Goal: Check status: Check status

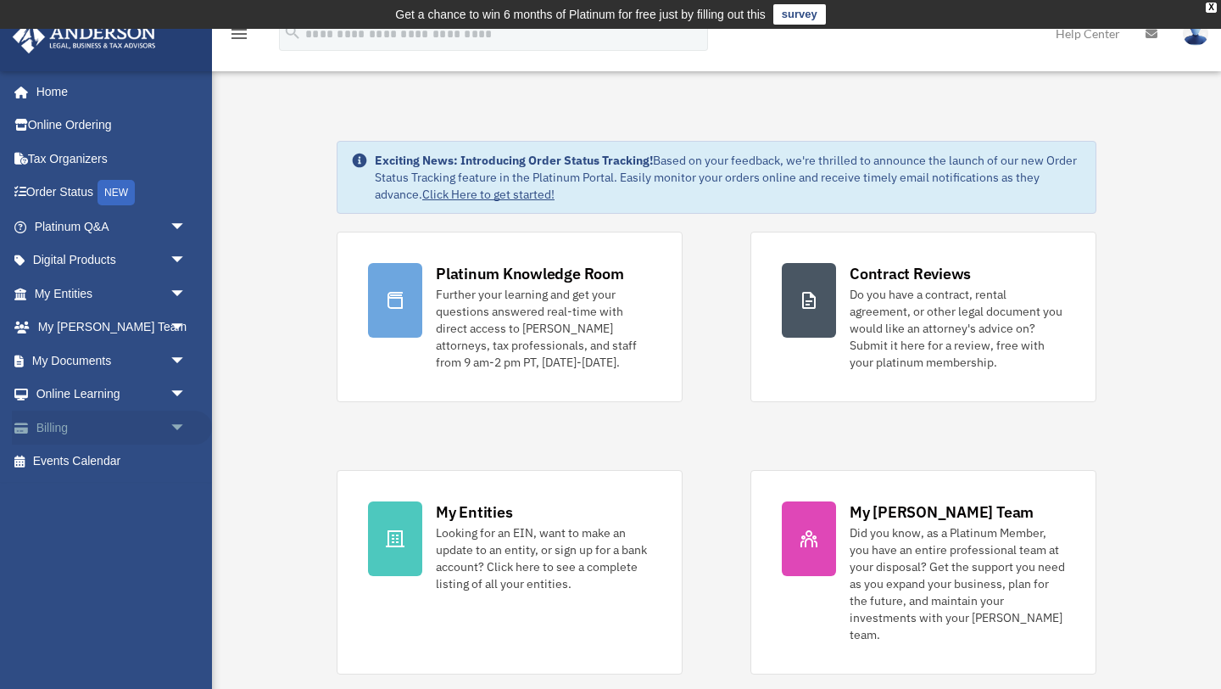
click at [184, 428] on span "arrow_drop_down" at bounding box center [187, 427] width 34 height 35
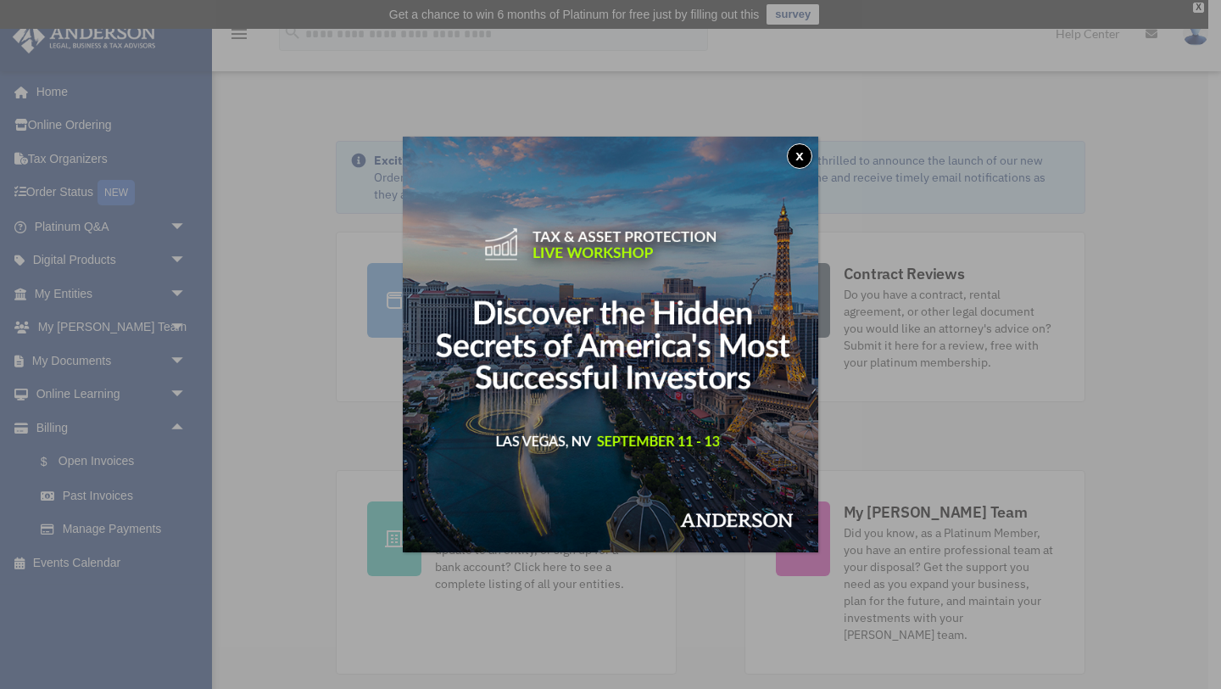
click at [126, 458] on div "x" at bounding box center [610, 344] width 1221 height 689
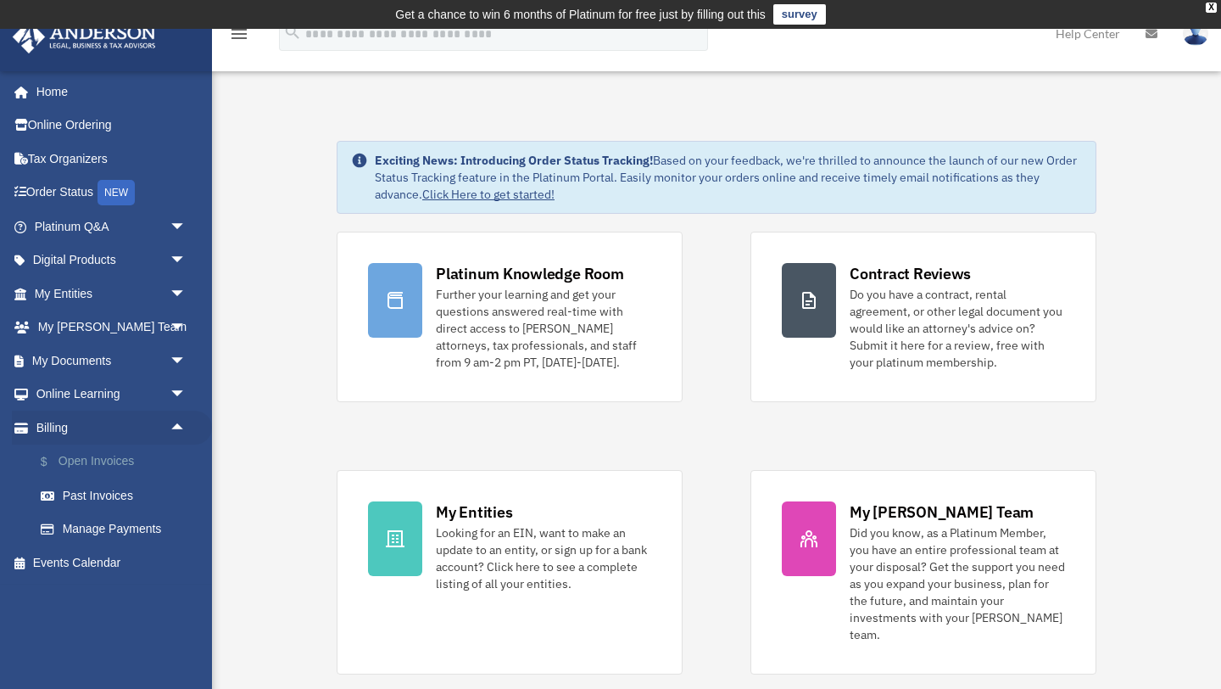
click at [98, 455] on link "$ Open Invoices" at bounding box center [118, 461] width 188 height 35
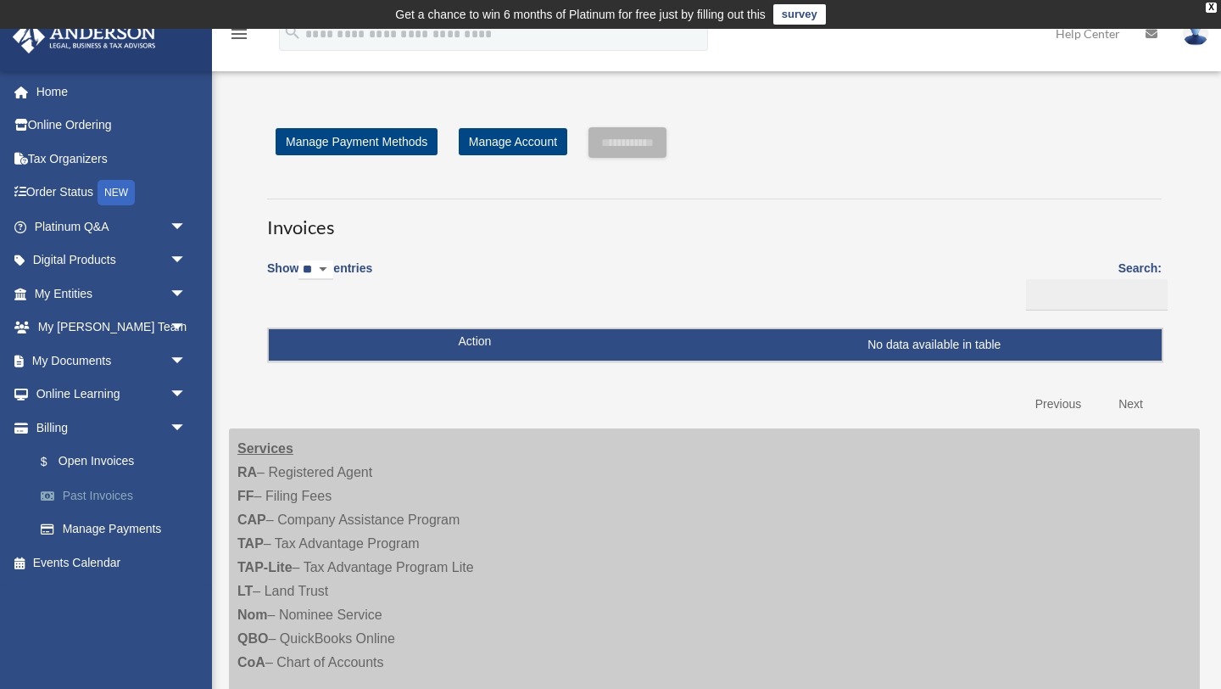
click at [110, 499] on link "Past Invoices" at bounding box center [118, 495] width 188 height 34
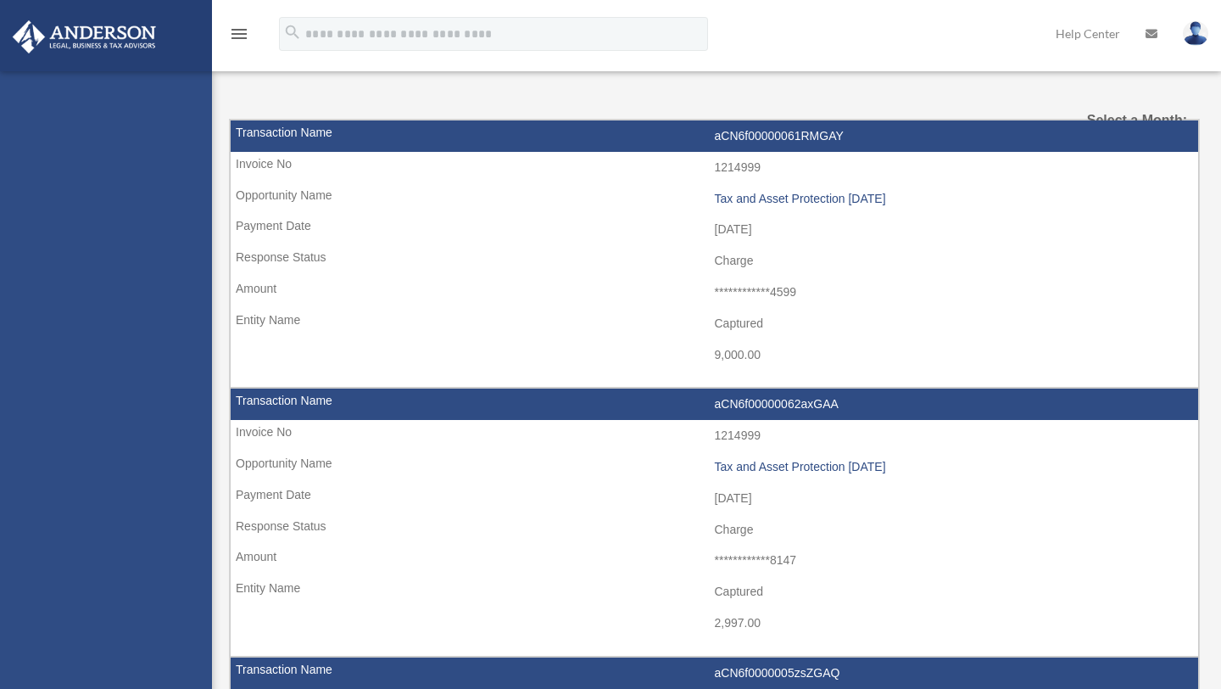
select select
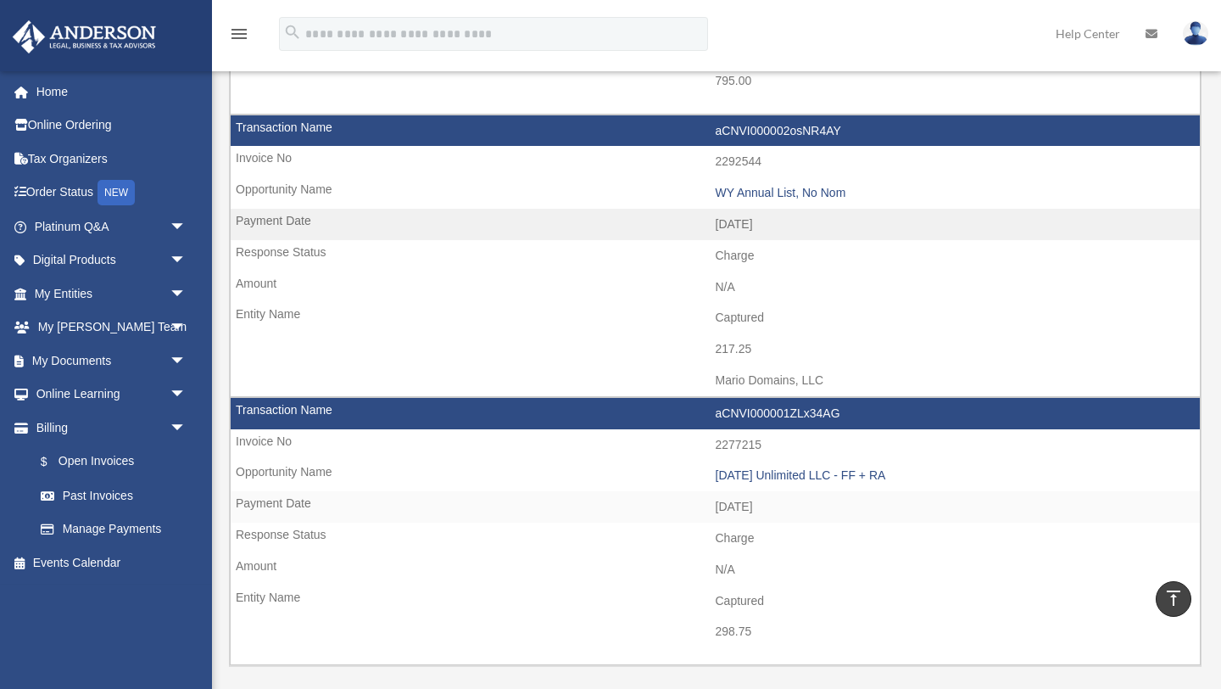
scroll to position [2816, 0]
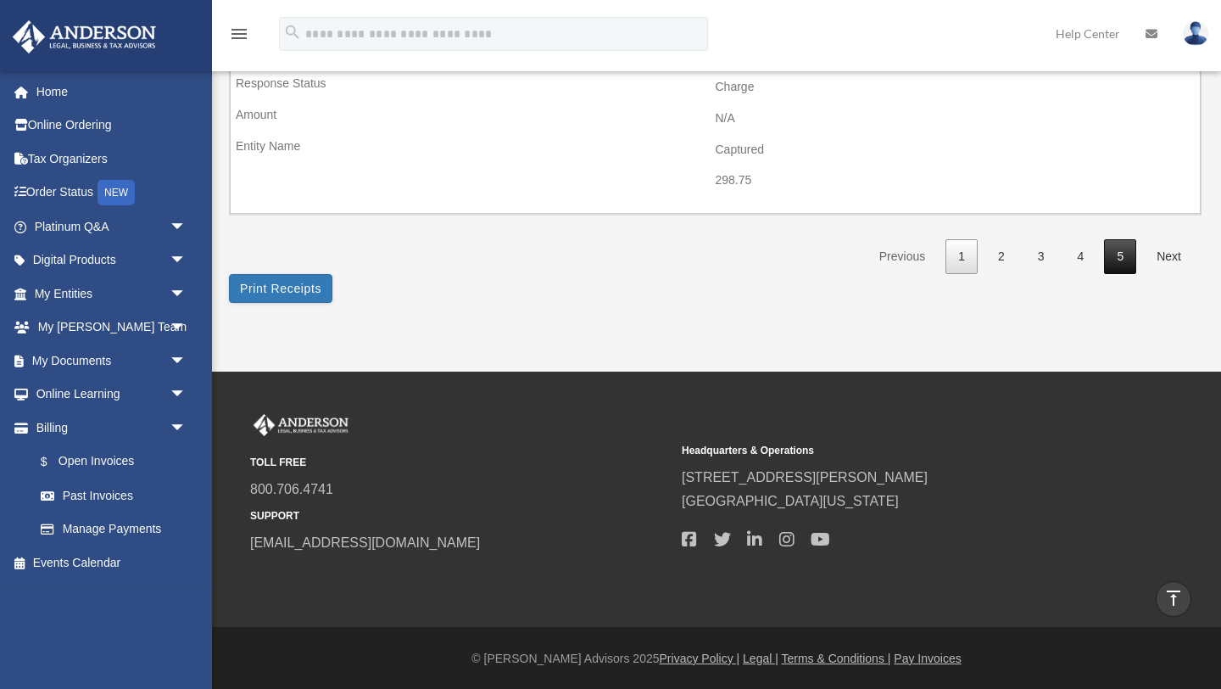
click at [1119, 256] on link "5" at bounding box center [1120, 256] width 32 height 35
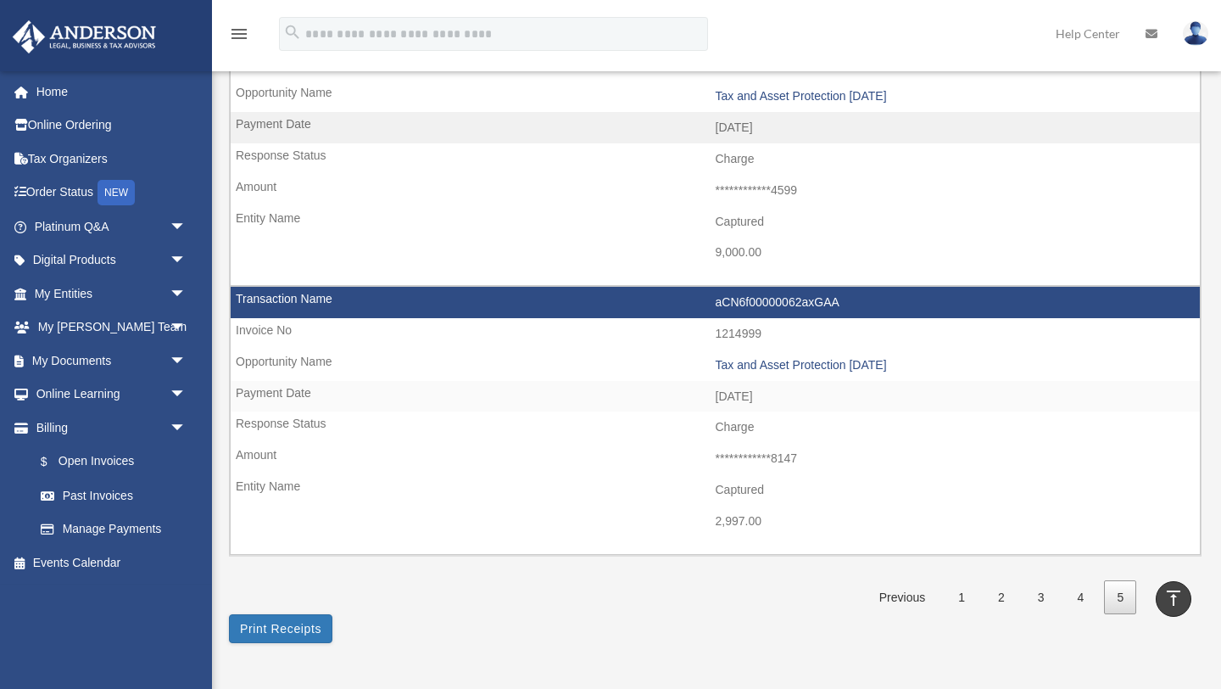
scroll to position [750, 0]
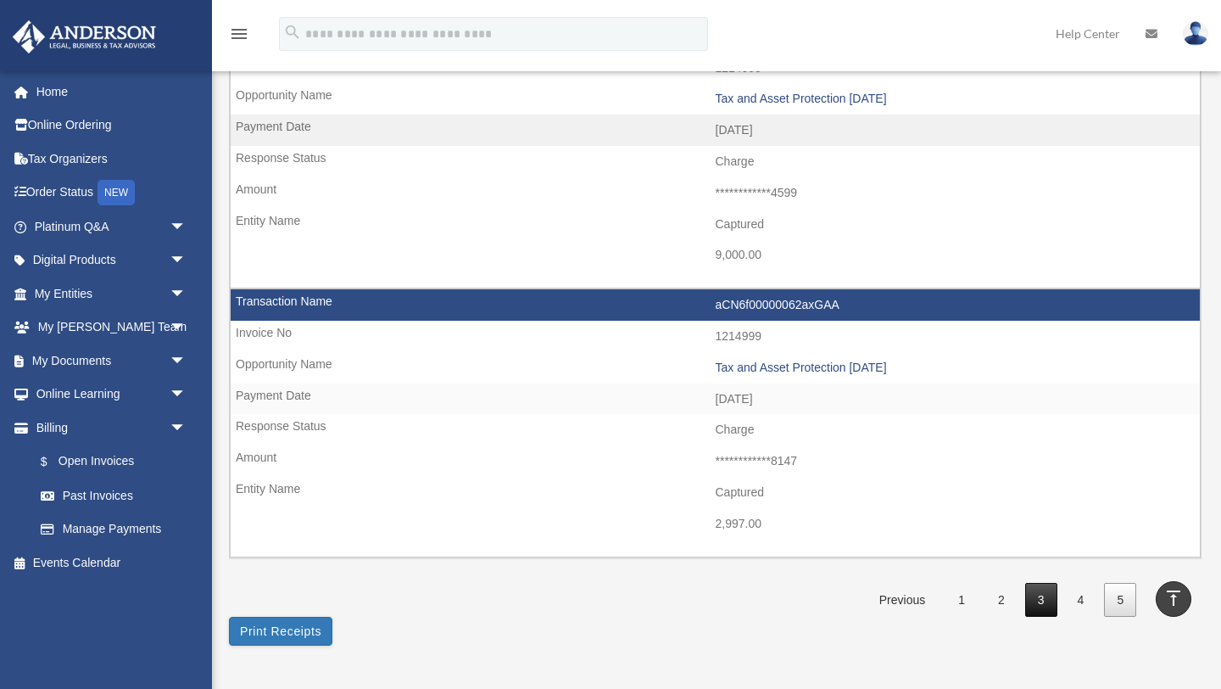
click at [1045, 596] on link "3" at bounding box center [1041, 600] width 32 height 35
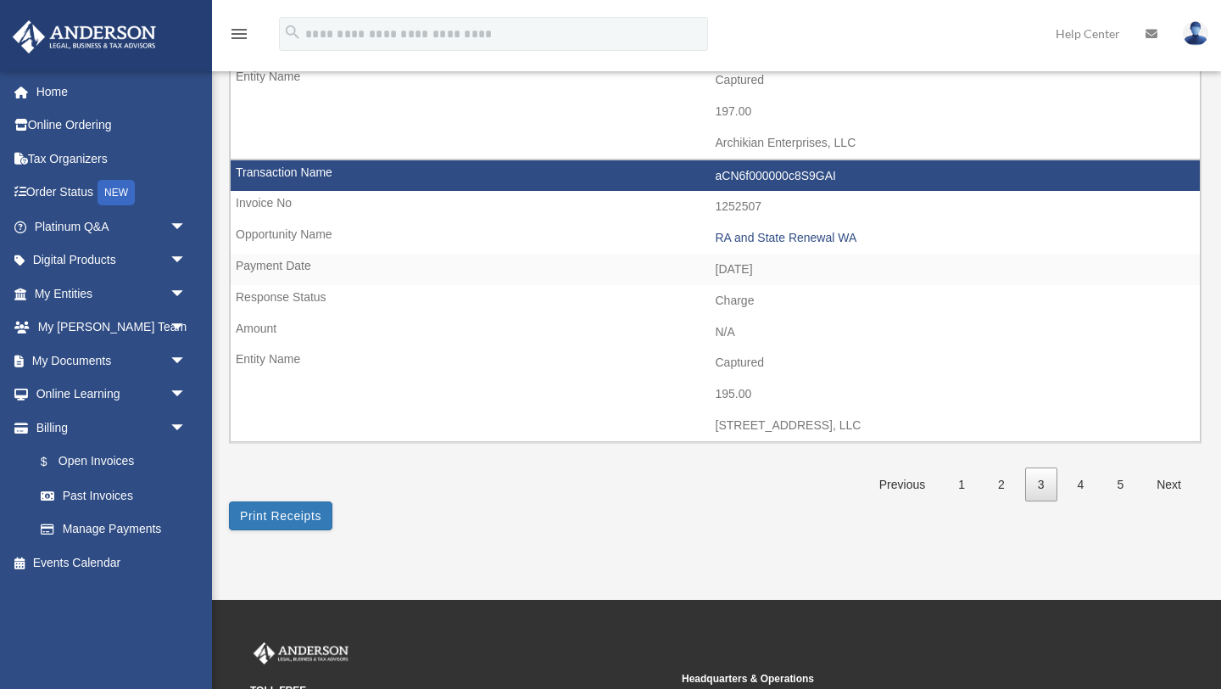
scroll to position [2774, 0]
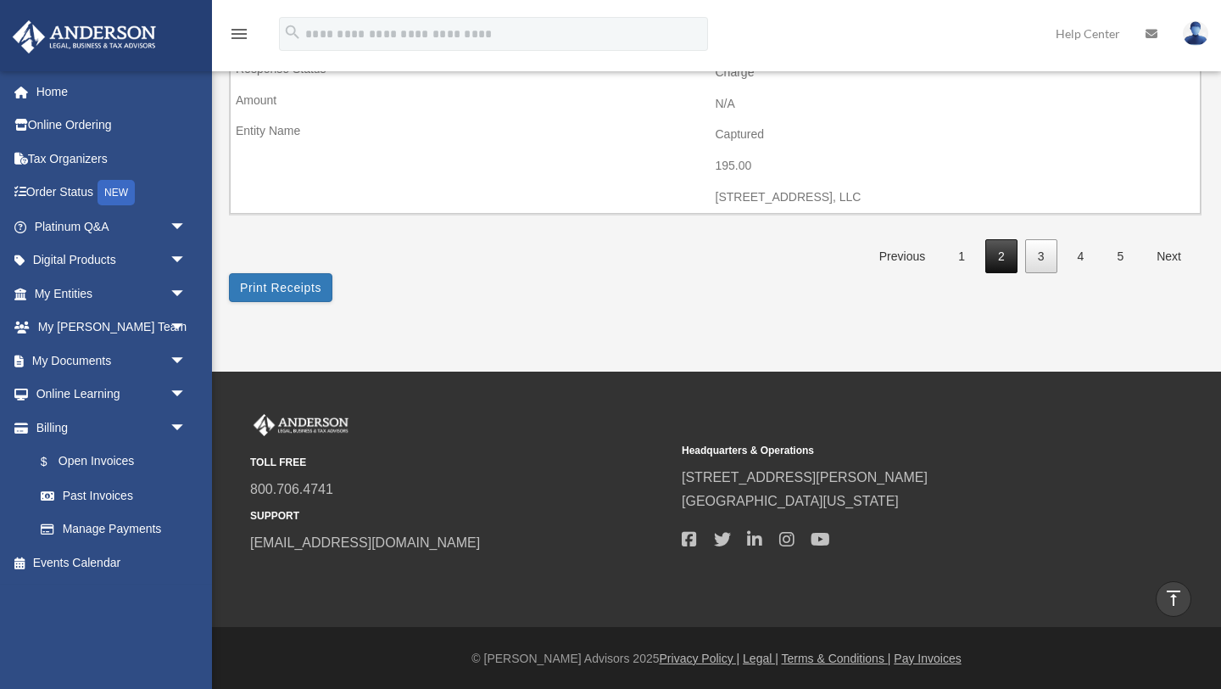
click at [1001, 252] on link "2" at bounding box center [1001, 256] width 32 height 35
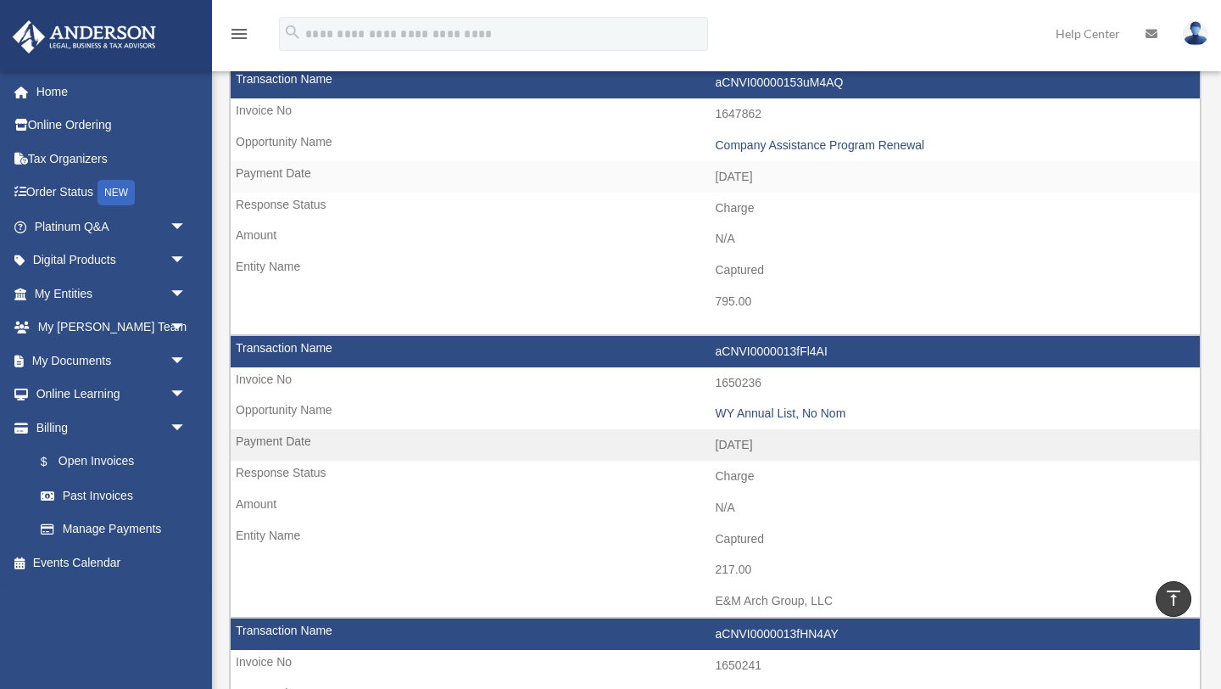
scroll to position [429, 0]
